Goal: Task Accomplishment & Management: Use online tool/utility

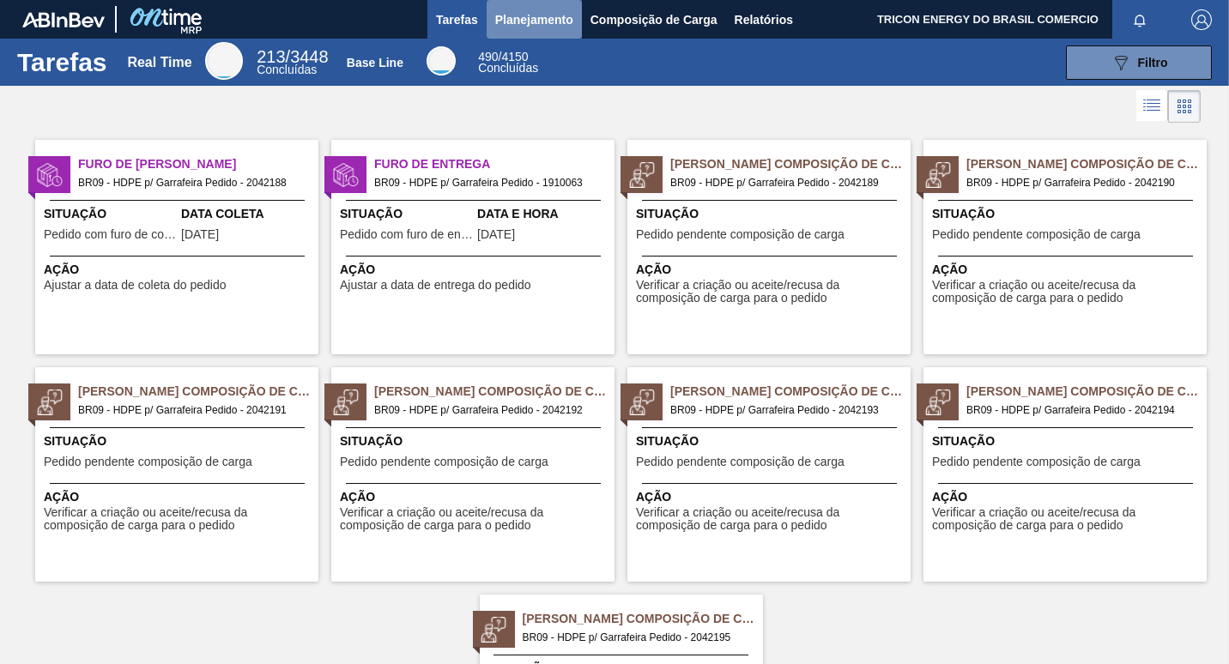
click at [537, 18] on span "Planejamento" at bounding box center [534, 19] width 78 height 21
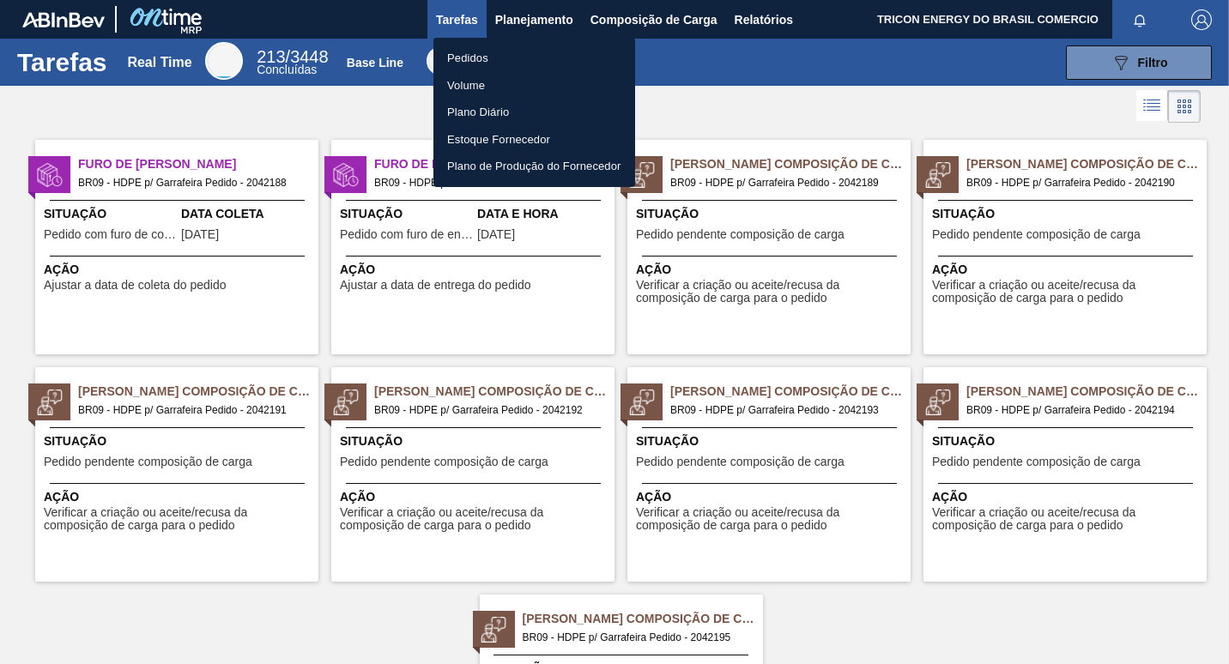
click at [631, 11] on div at bounding box center [614, 332] width 1229 height 664
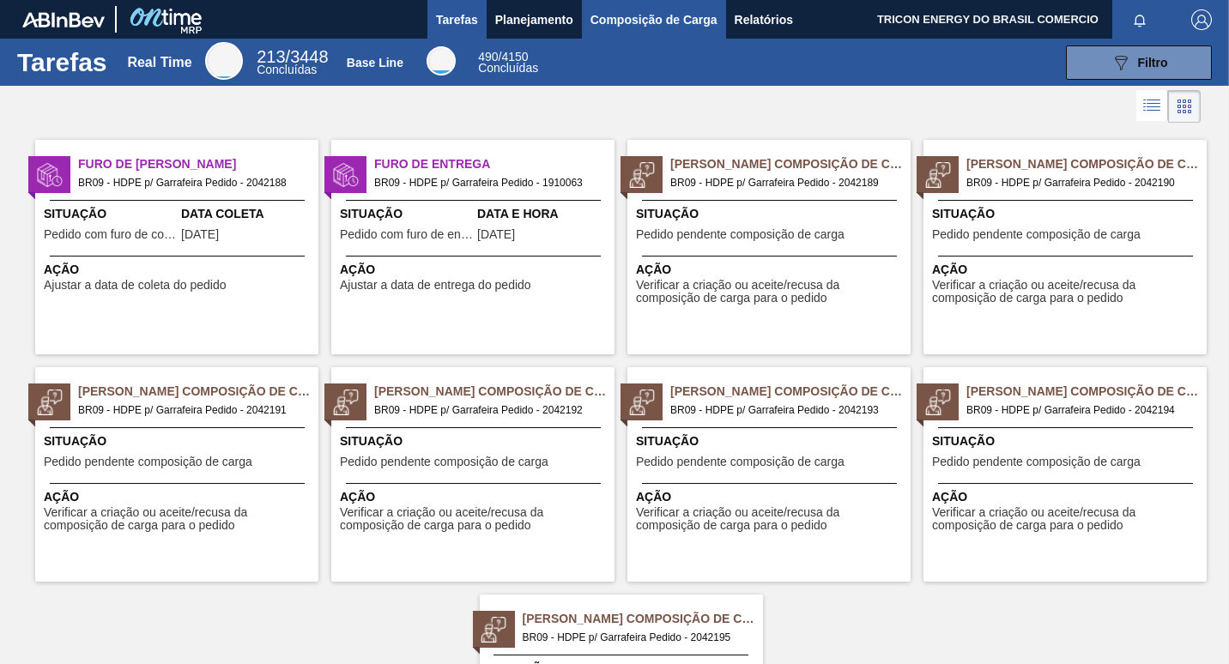
click at [647, 17] on span "Composição de Carga" at bounding box center [653, 19] width 127 height 21
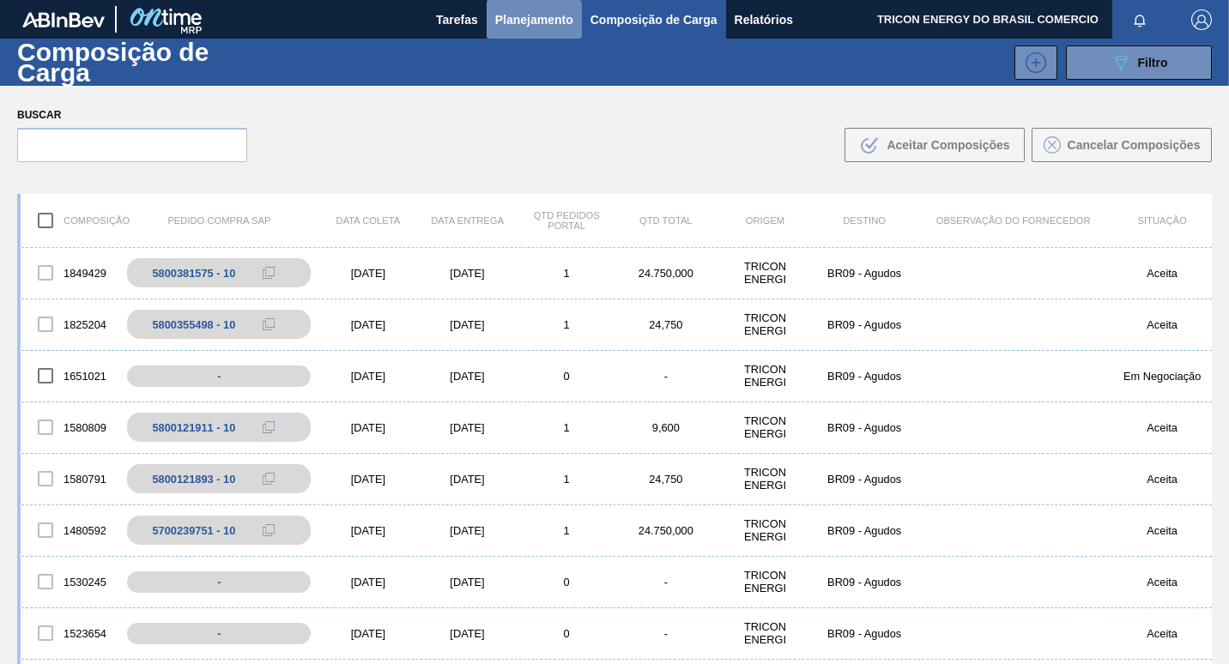
click at [553, 12] on span "Planejamento" at bounding box center [534, 19] width 78 height 21
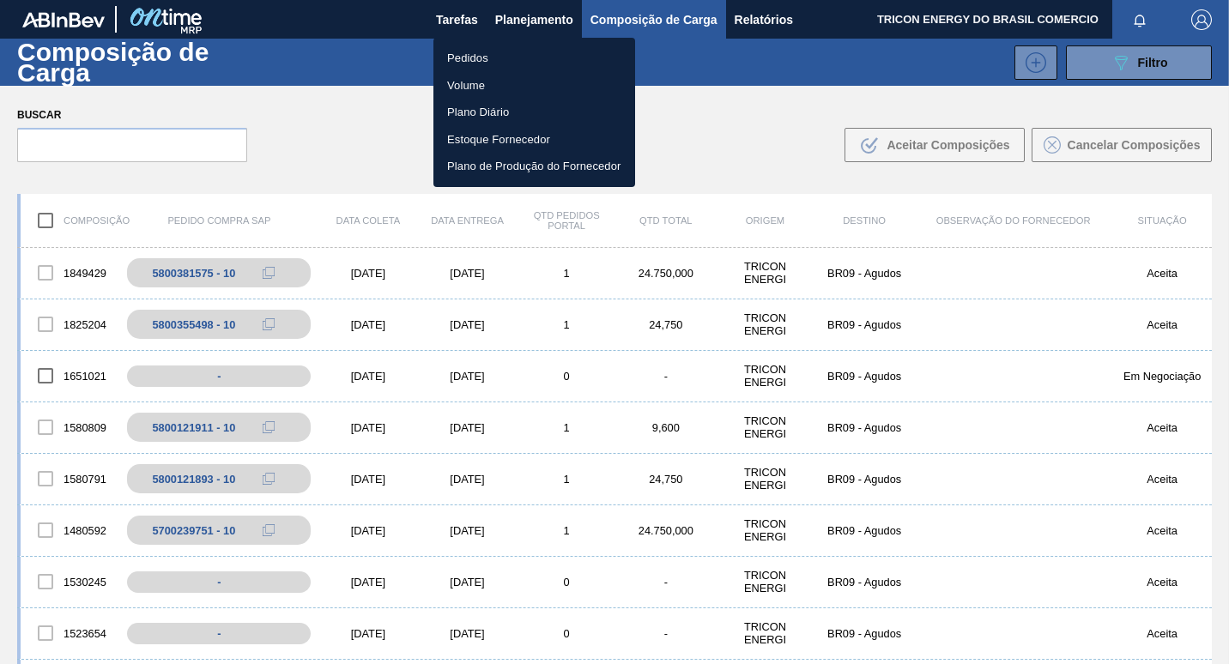
click at [476, 58] on li "Pedidos" at bounding box center [534, 58] width 202 height 27
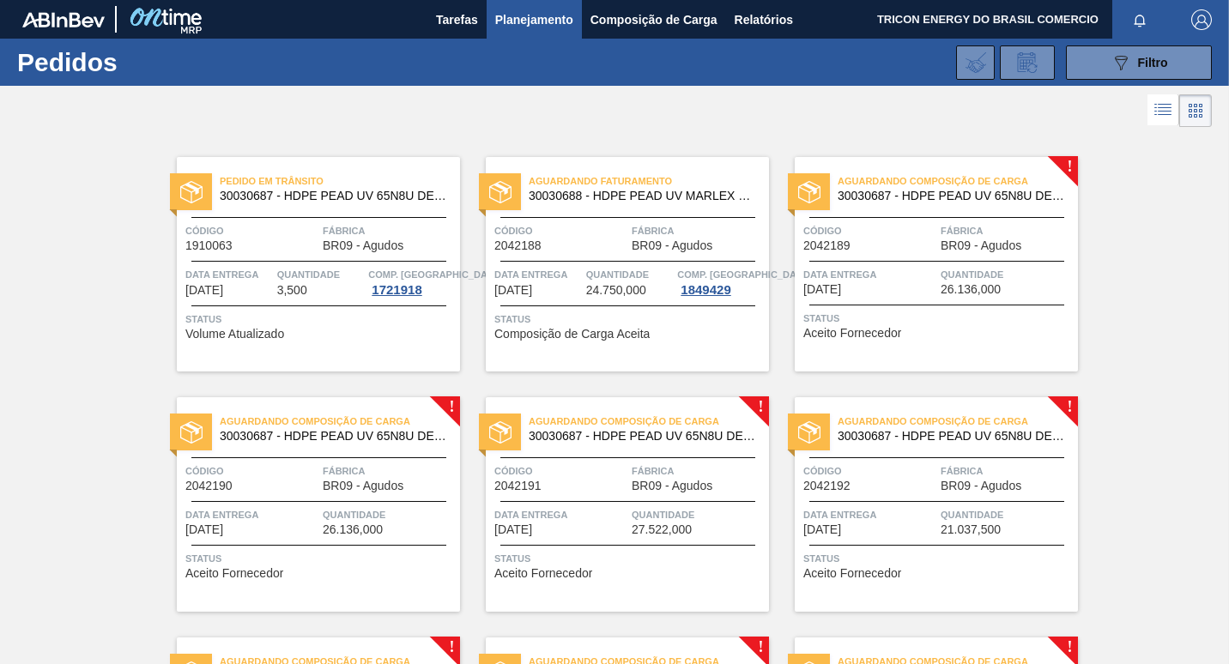
click at [1034, 300] on div "Aguardando Composição de Carga 30030687 - HDPE PEAD UV 65N8U DEV SHELL Código 2…" at bounding box center [936, 264] width 283 height 215
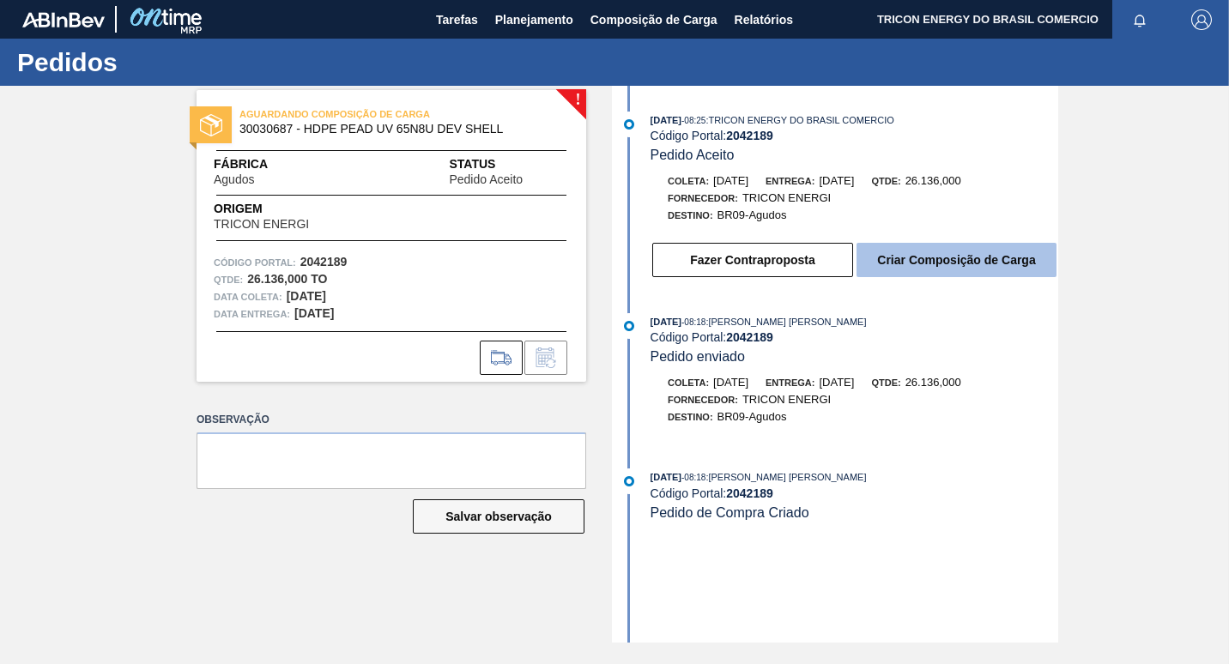
click at [922, 259] on button "Criar Composição de Carga" at bounding box center [956, 260] width 200 height 34
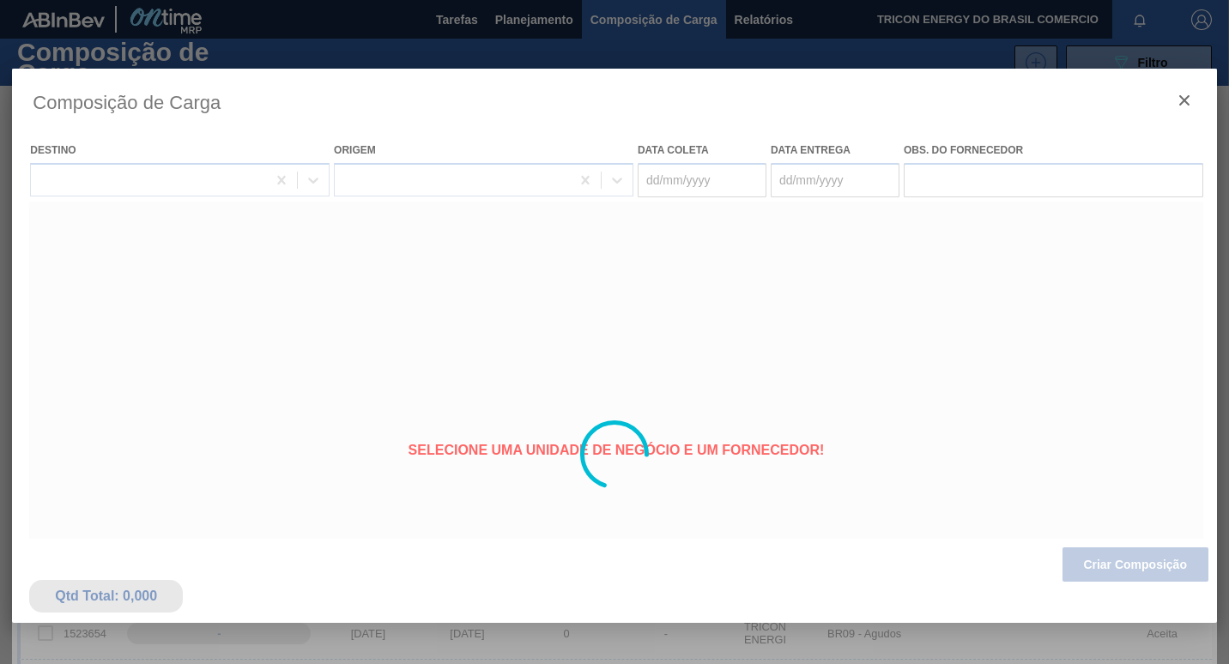
type coleta "[DATE]"
type Entrega "[DATE]"
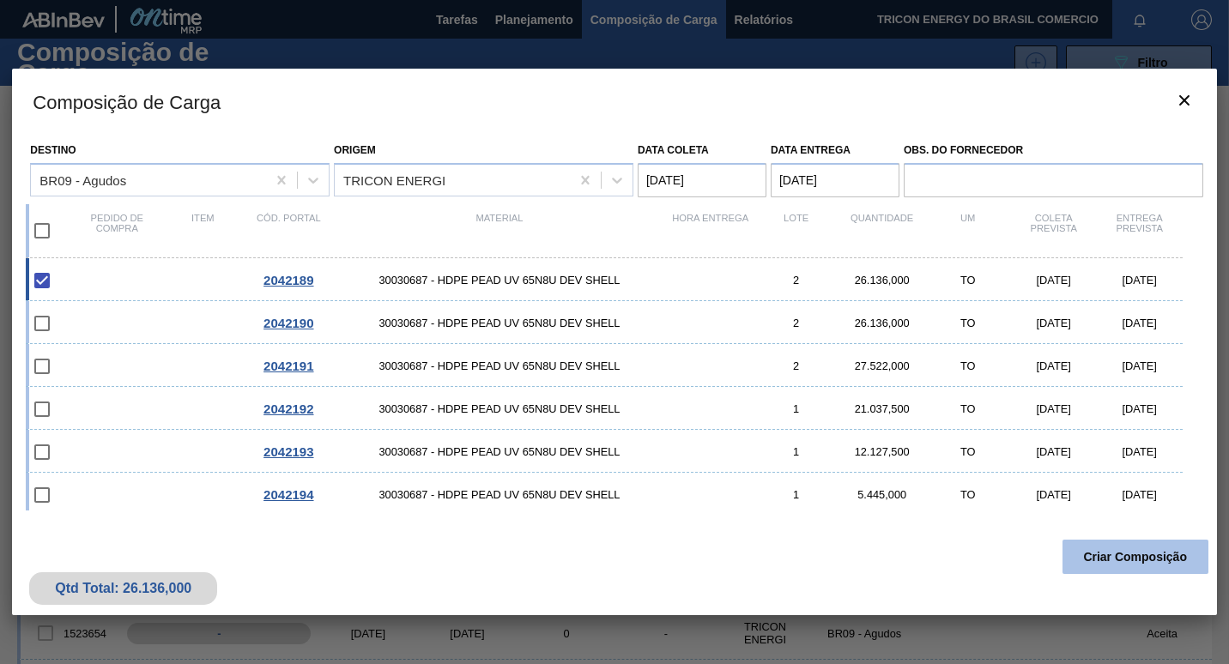
click at [1117, 552] on button "Criar Composição" at bounding box center [1135, 557] width 146 height 34
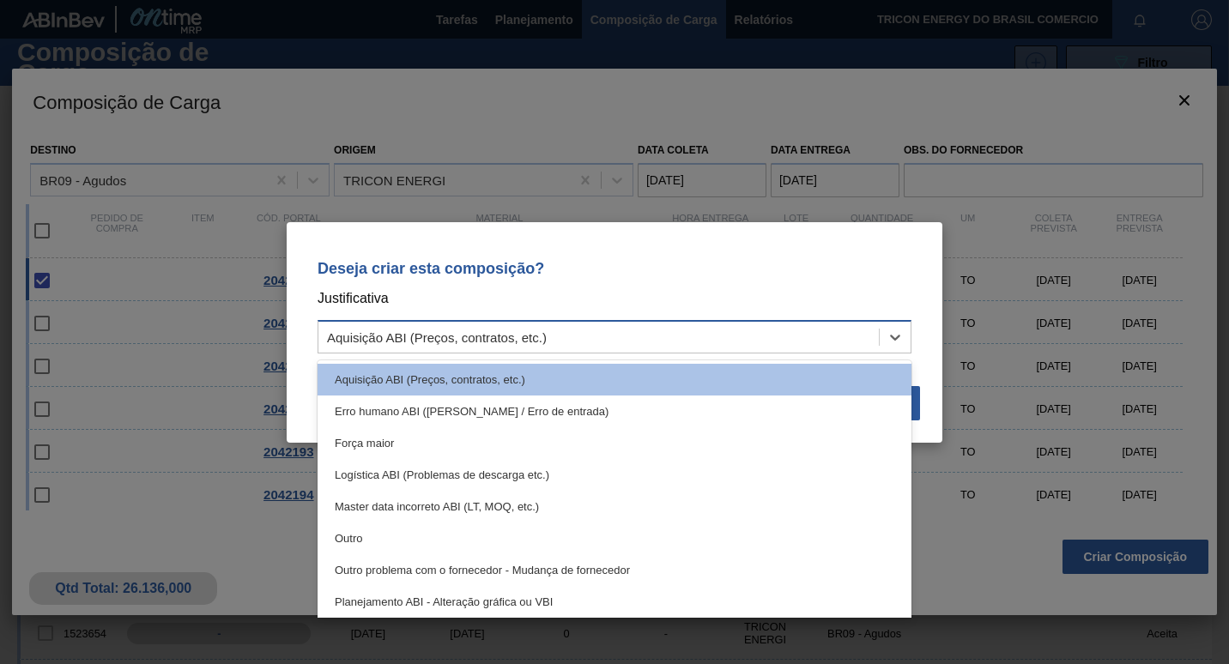
click at [861, 336] on div "Aquisição ABI (Preços, contratos, etc.)" at bounding box center [598, 336] width 560 height 25
drag, startPoint x: 414, startPoint y: 539, endPoint x: 536, endPoint y: 508, distance: 126.5
click at [414, 538] on div "Outro" at bounding box center [615, 539] width 594 height 32
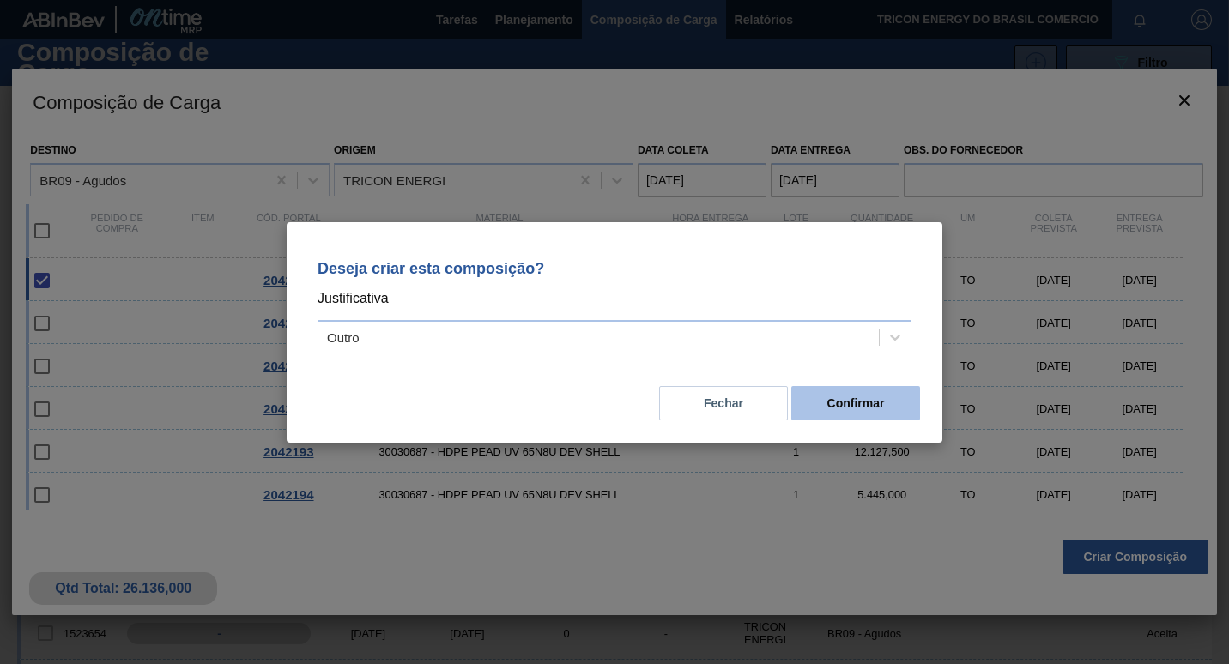
click at [832, 410] on button "Confirmar" at bounding box center [855, 403] width 129 height 34
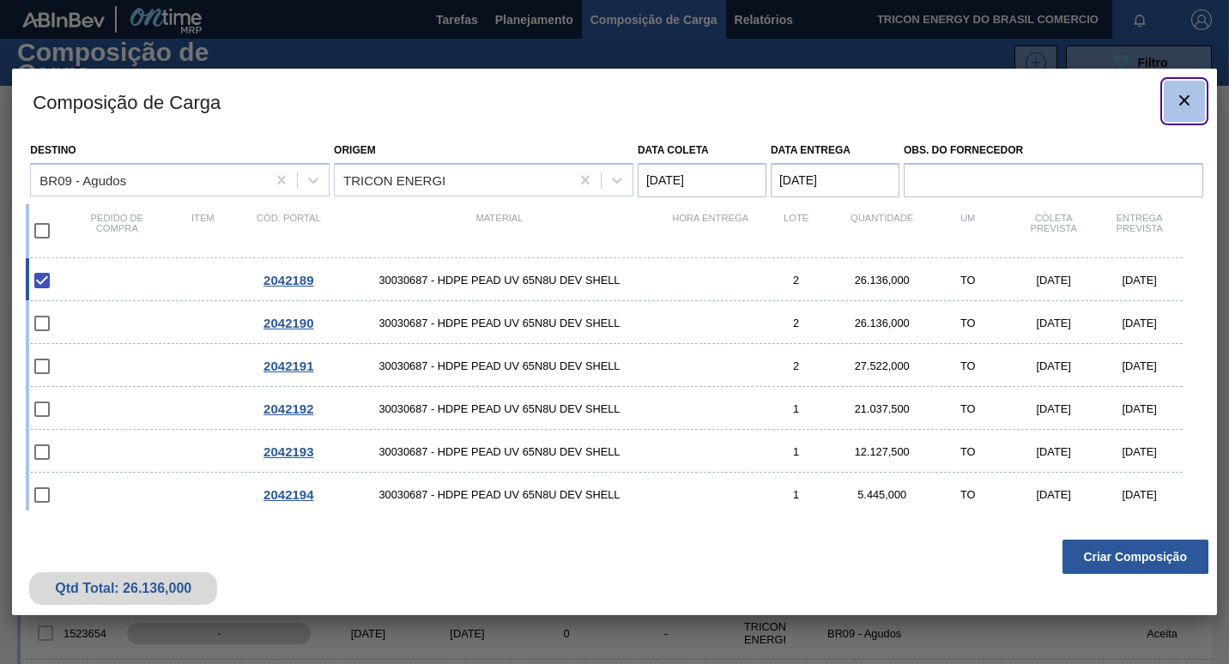
click at [1181, 94] on icon "botão de ícone" at bounding box center [1184, 100] width 21 height 21
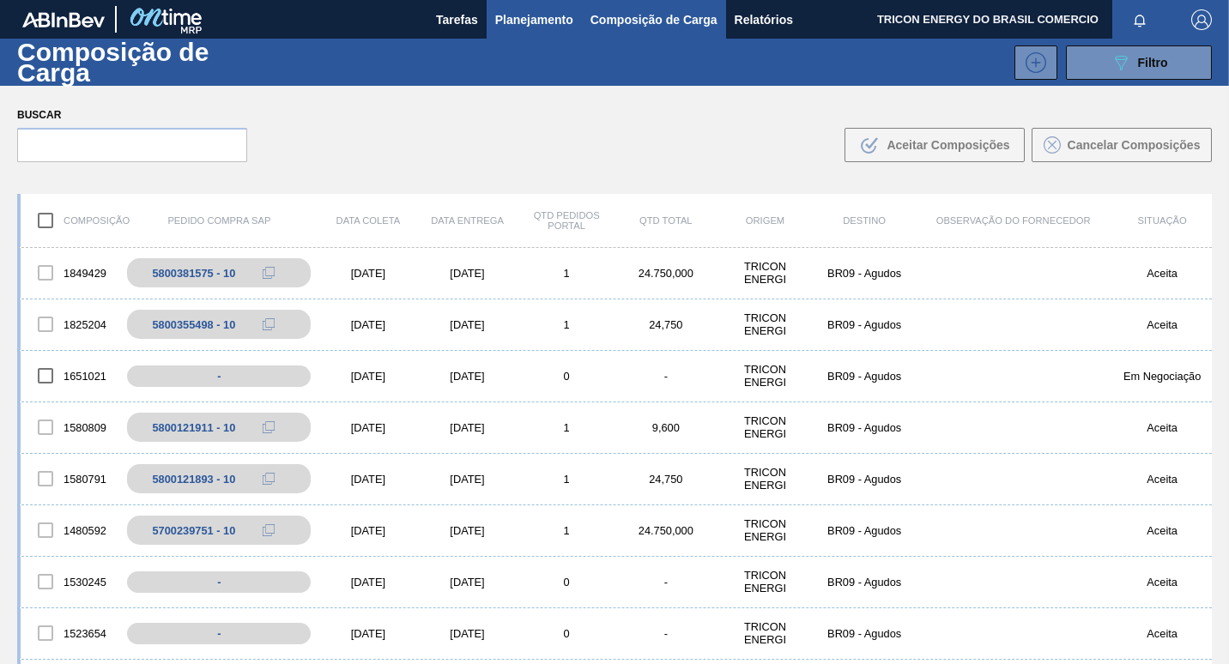
click at [517, 16] on span "Planejamento" at bounding box center [534, 19] width 78 height 21
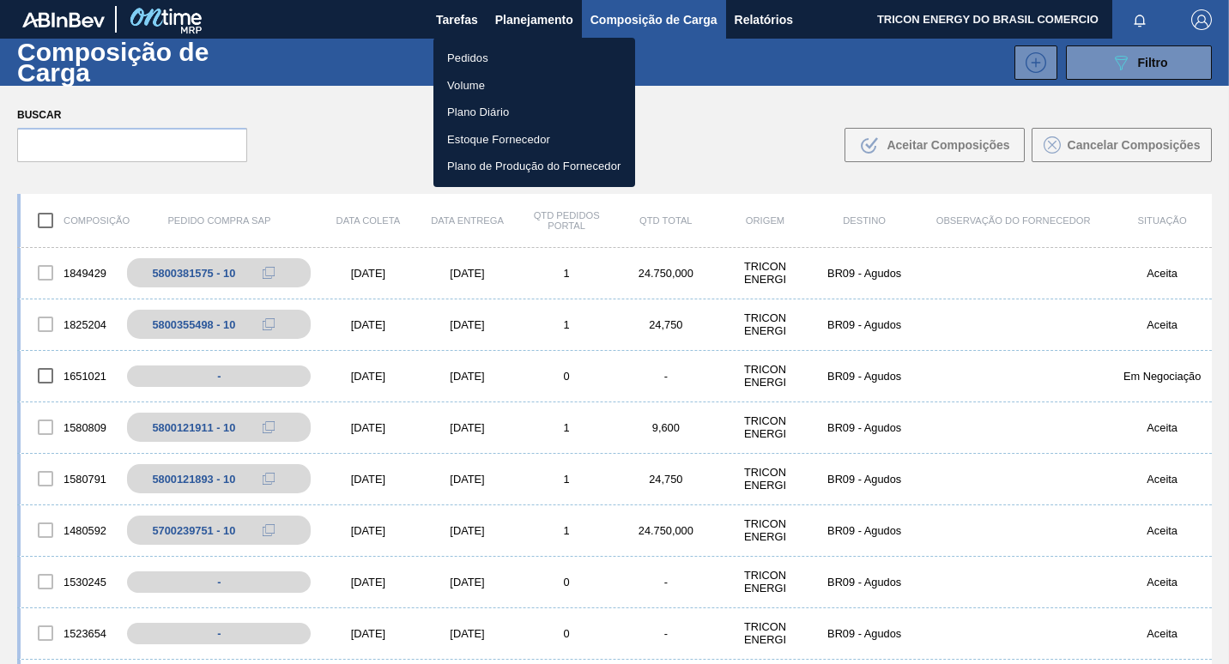
click at [468, 57] on li "Pedidos" at bounding box center [534, 58] width 202 height 27
